Goal: Information Seeking & Learning: Stay updated

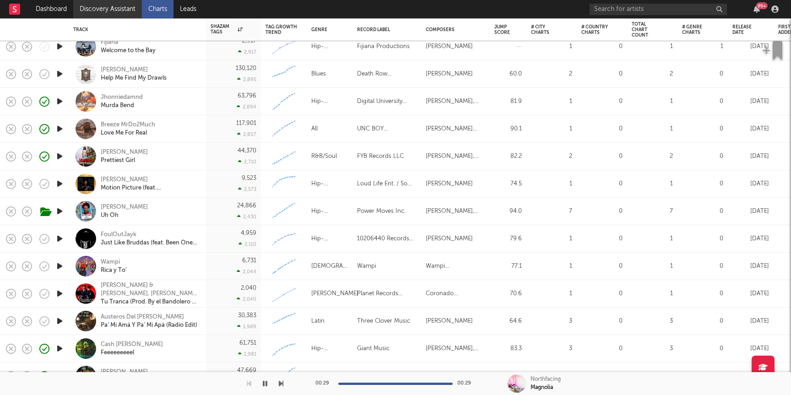
click at [96, 6] on link "Discovery Assistant" at bounding box center [107, 9] width 69 height 18
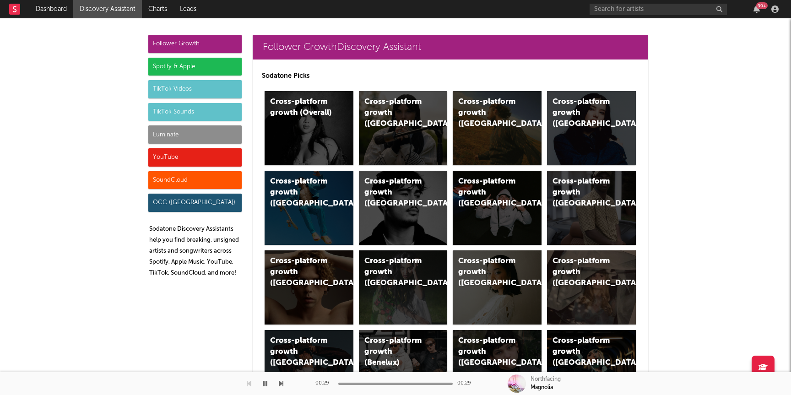
click at [205, 130] on div "Luminate" at bounding box center [194, 134] width 93 height 18
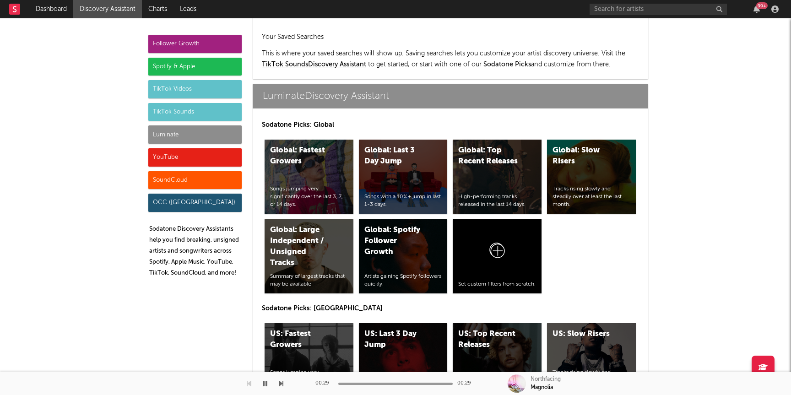
scroll to position [4065, 0]
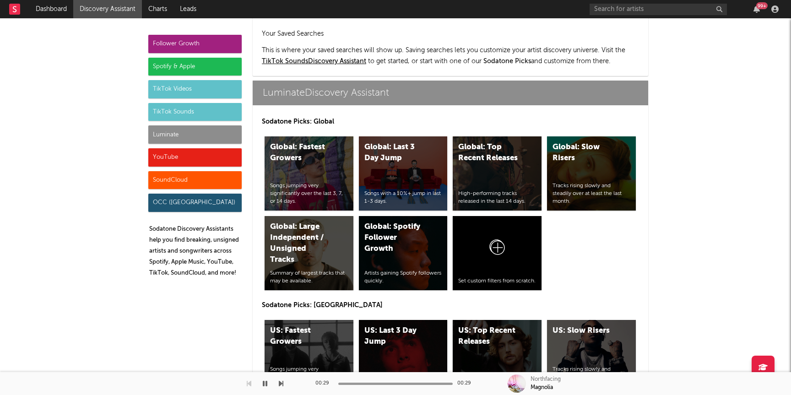
click at [215, 136] on div "Luminate" at bounding box center [194, 134] width 93 height 18
click at [512, 326] on div "US: Top Recent Releases" at bounding box center [489, 337] width 62 height 22
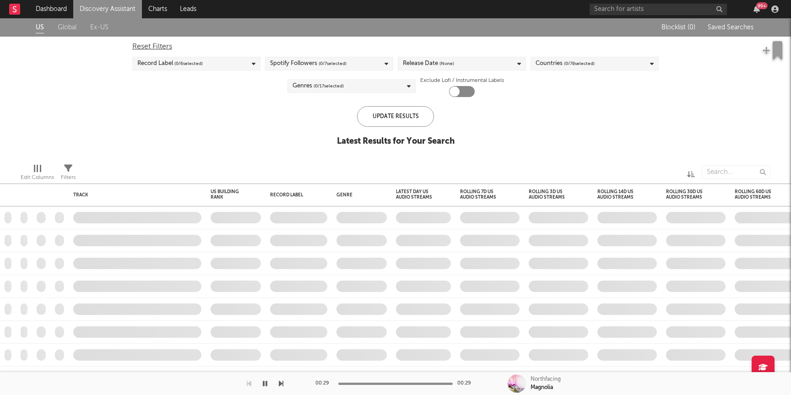
checkbox input "true"
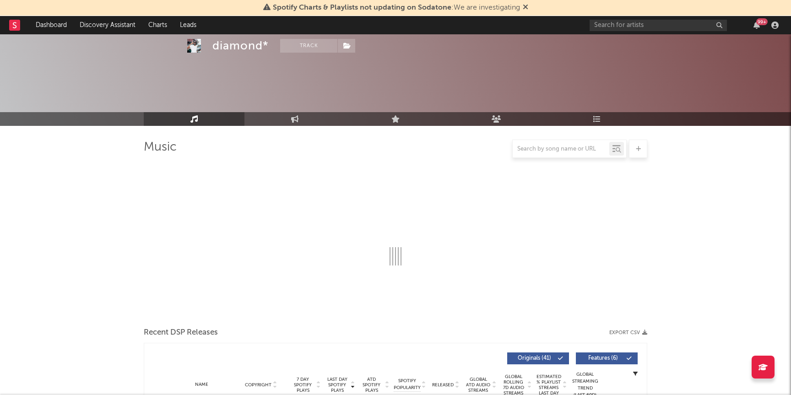
scroll to position [222, 0]
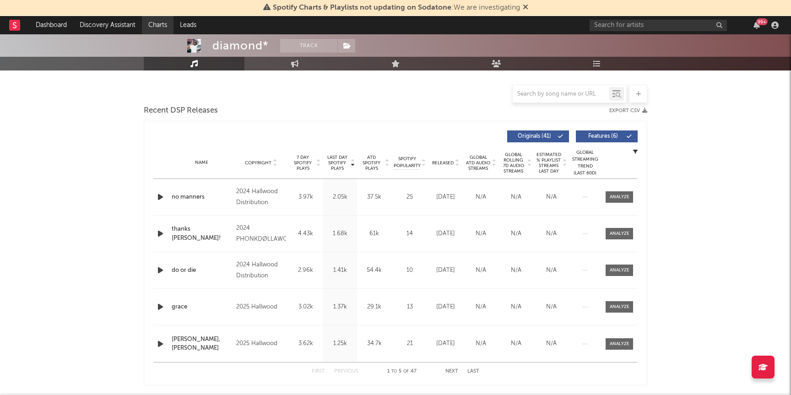
click at [165, 25] on link "Charts" at bounding box center [158, 25] width 32 height 18
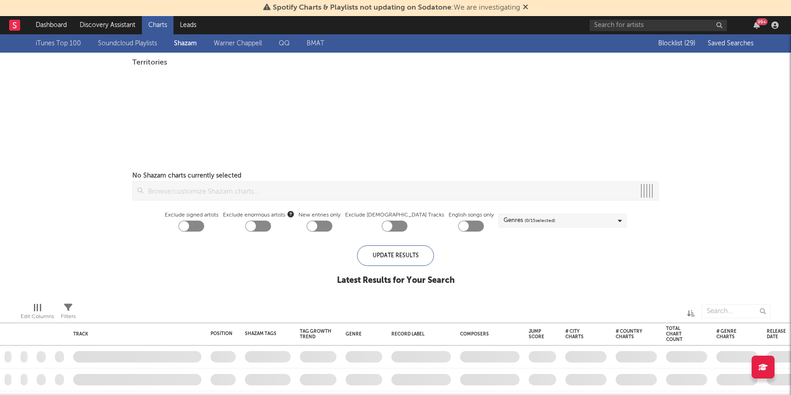
checkbox input "true"
